Goal: Task Accomplishment & Management: Manage account settings

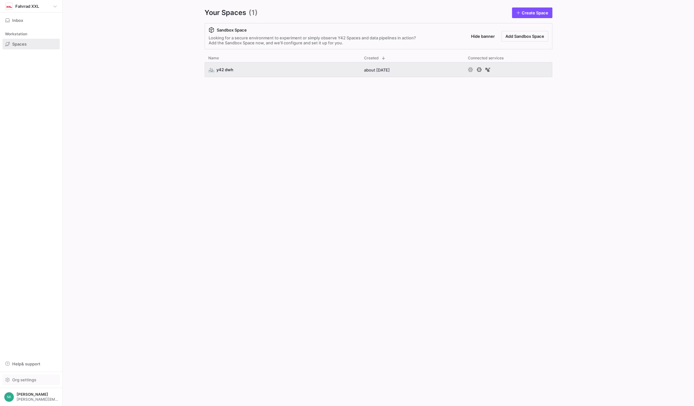
click at [19, 382] on span "Org settings" at bounding box center [24, 380] width 24 height 5
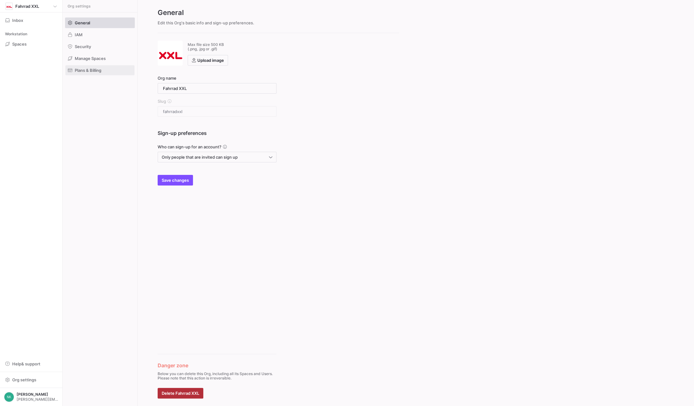
click at [87, 68] on span "Plans & Billing" at bounding box center [88, 70] width 27 height 5
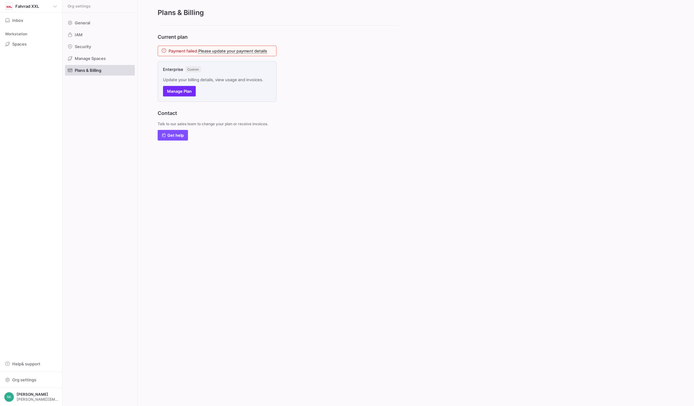
click at [175, 91] on span "Manage Plan" at bounding box center [179, 91] width 25 height 5
